Goal: Check status: Check status

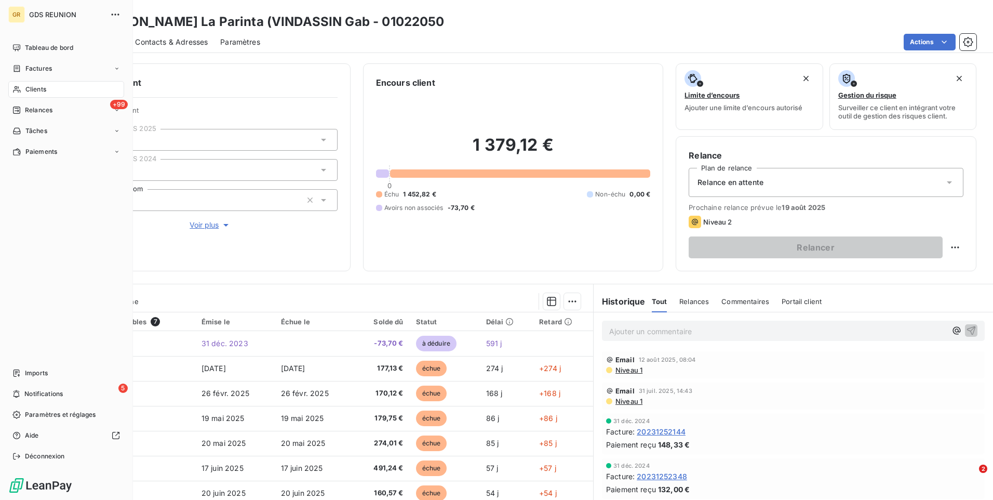
click at [43, 92] on span "Clients" at bounding box center [35, 89] width 21 height 9
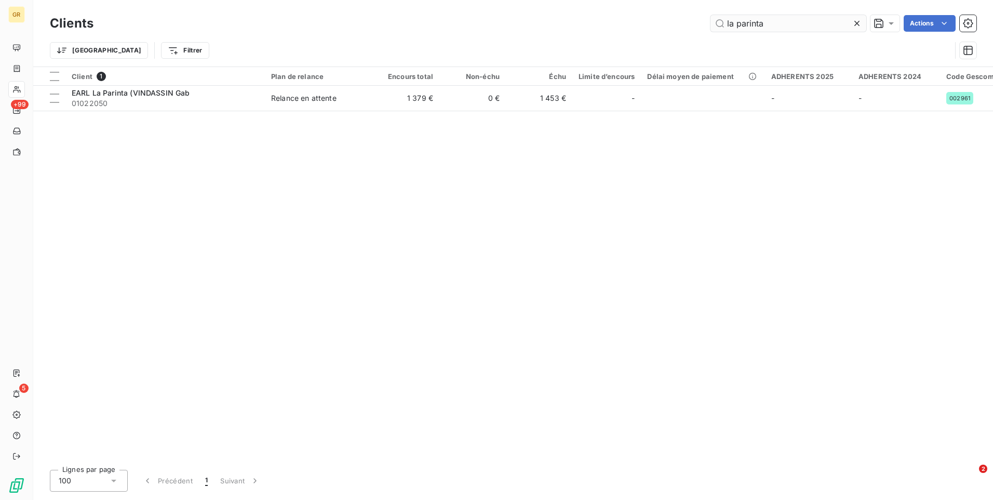
drag, startPoint x: 791, startPoint y: 31, endPoint x: 747, endPoint y: 25, distance: 44.4
click at [747, 25] on input "la parinta" at bounding box center [788, 23] width 156 height 17
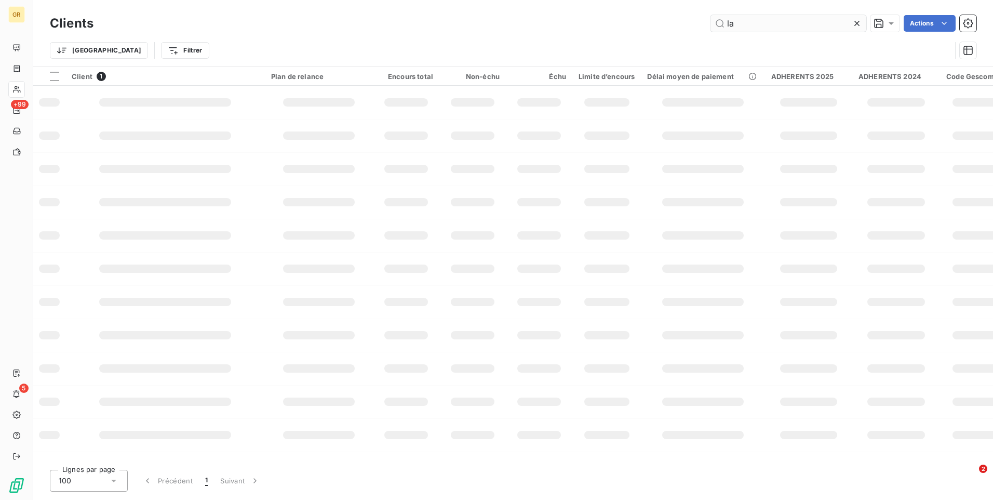
type input "l"
type input "ABELARD"
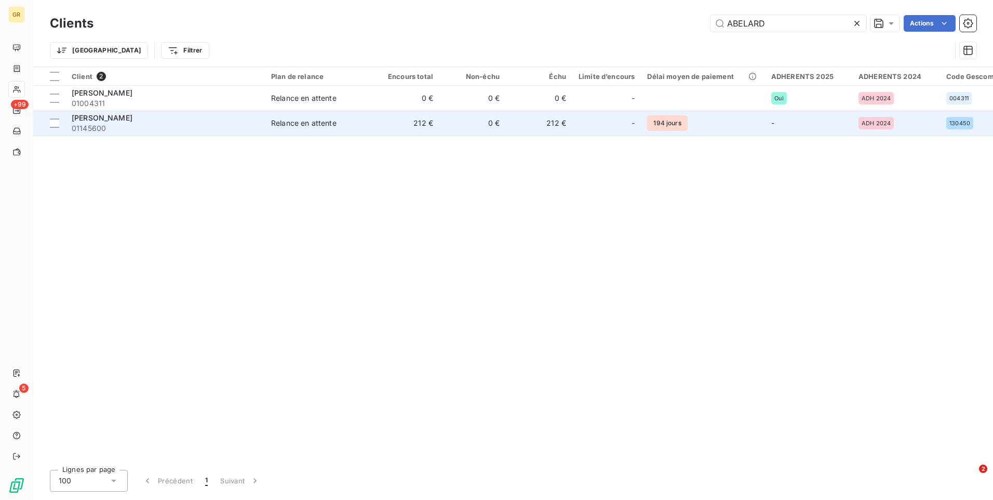
click at [239, 129] on span "01145600" at bounding box center [165, 128] width 187 height 10
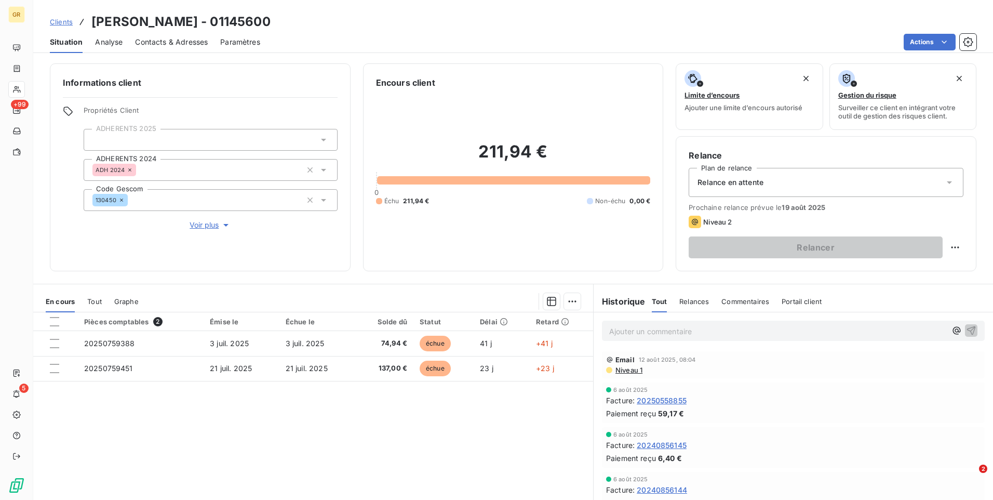
click at [626, 368] on span "Niveau 1" at bounding box center [628, 370] width 28 height 8
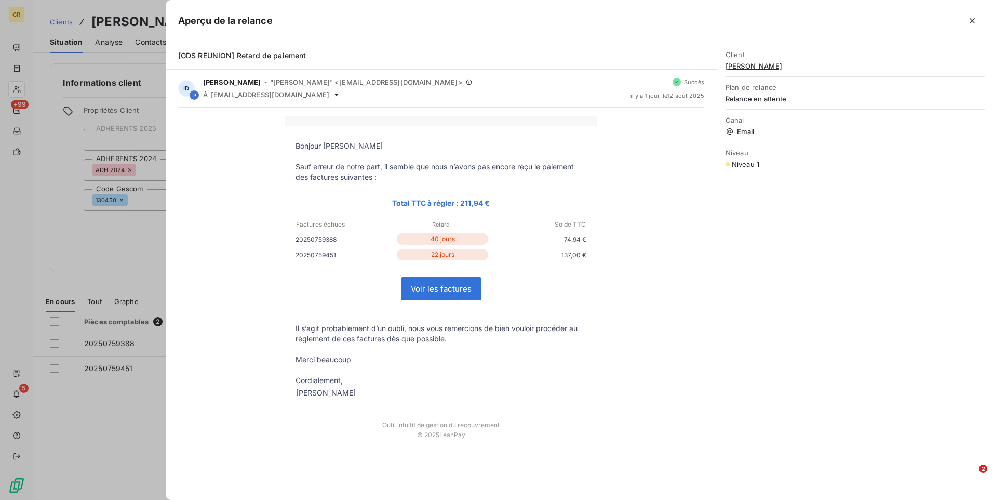
click at [970, 21] on icon "button" at bounding box center [972, 21] width 10 height 10
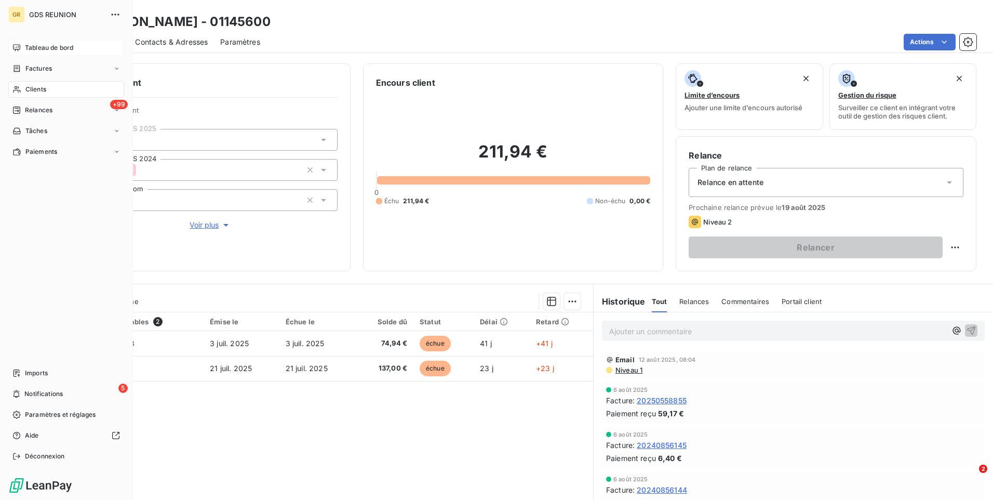
click at [47, 50] on span "Tableau de bord" at bounding box center [49, 47] width 48 height 9
